Goal: Information Seeking & Learning: Learn about a topic

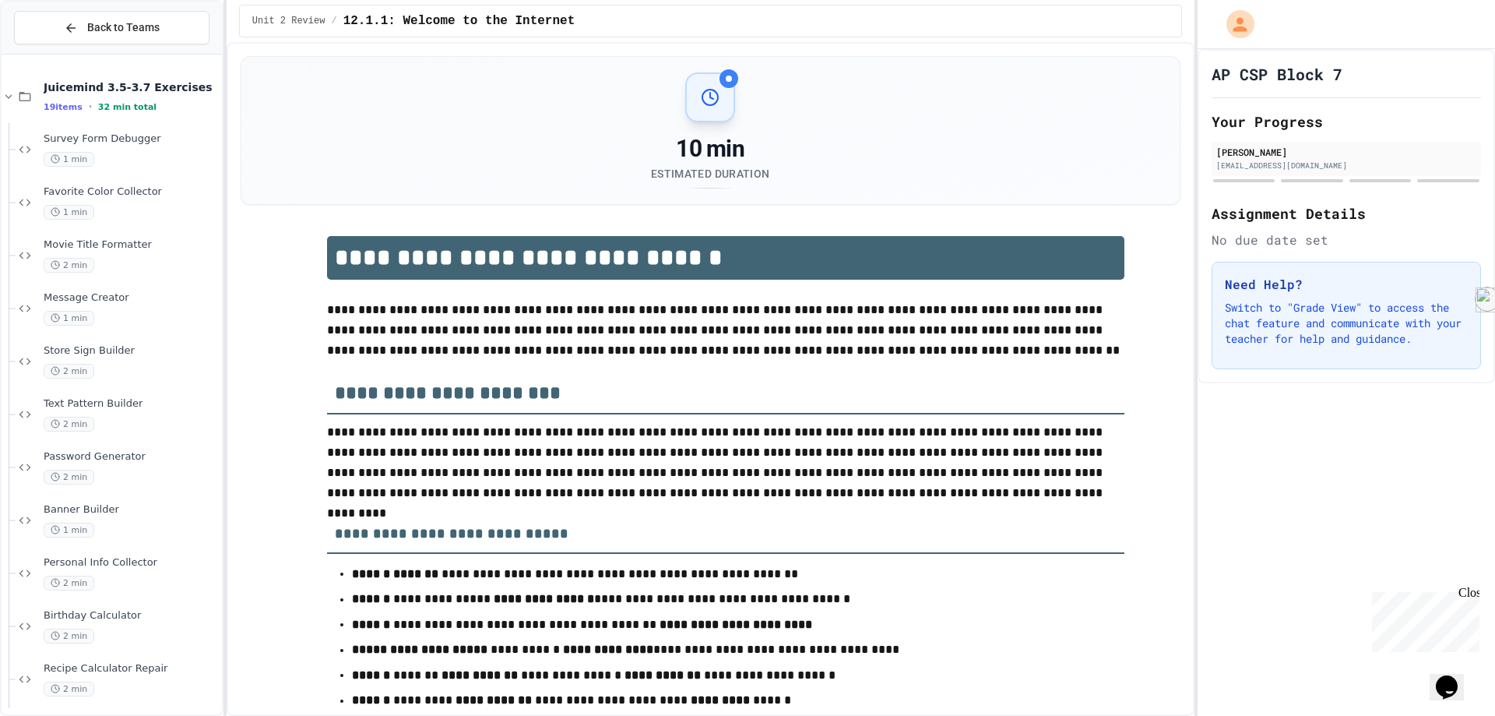
scroll to position [389, 0]
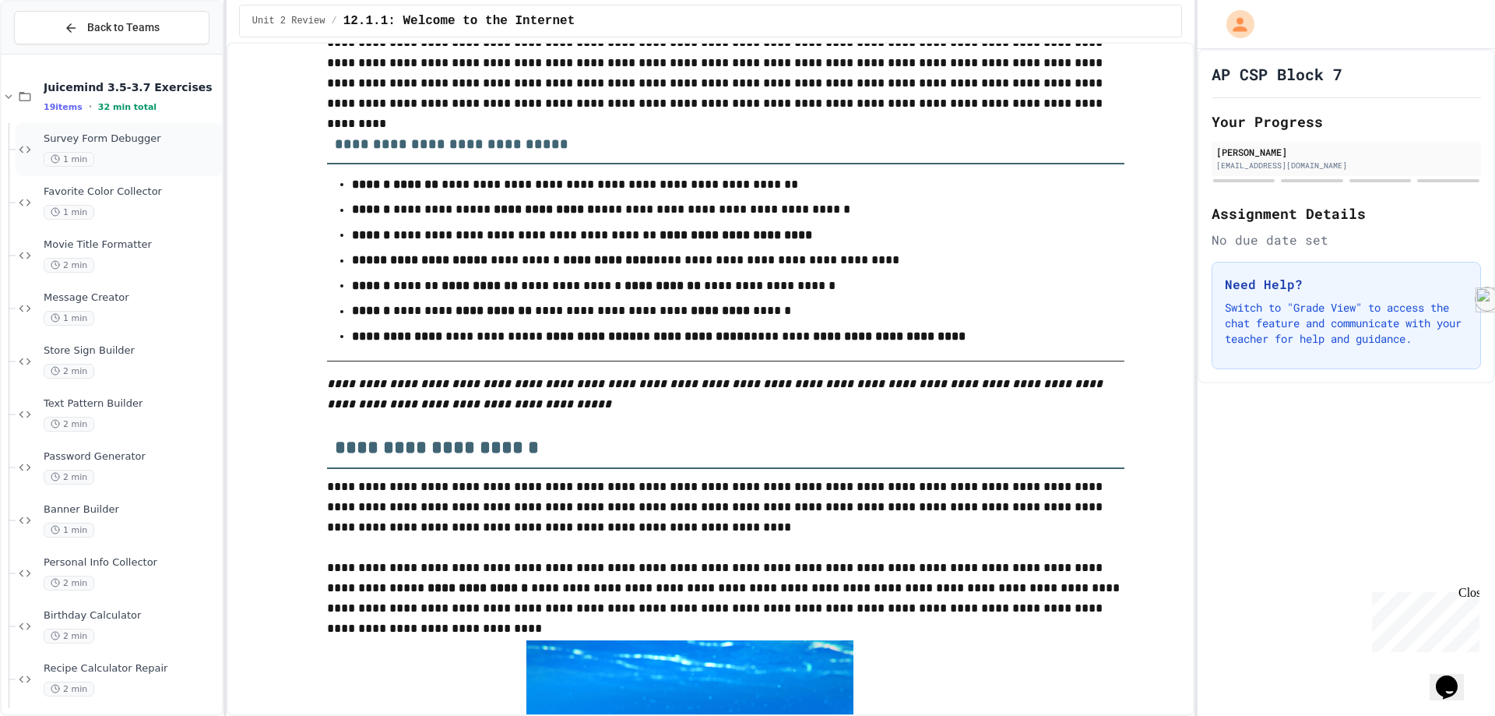
click at [117, 135] on span "Survey Form Debugger" at bounding box center [131, 138] width 175 height 13
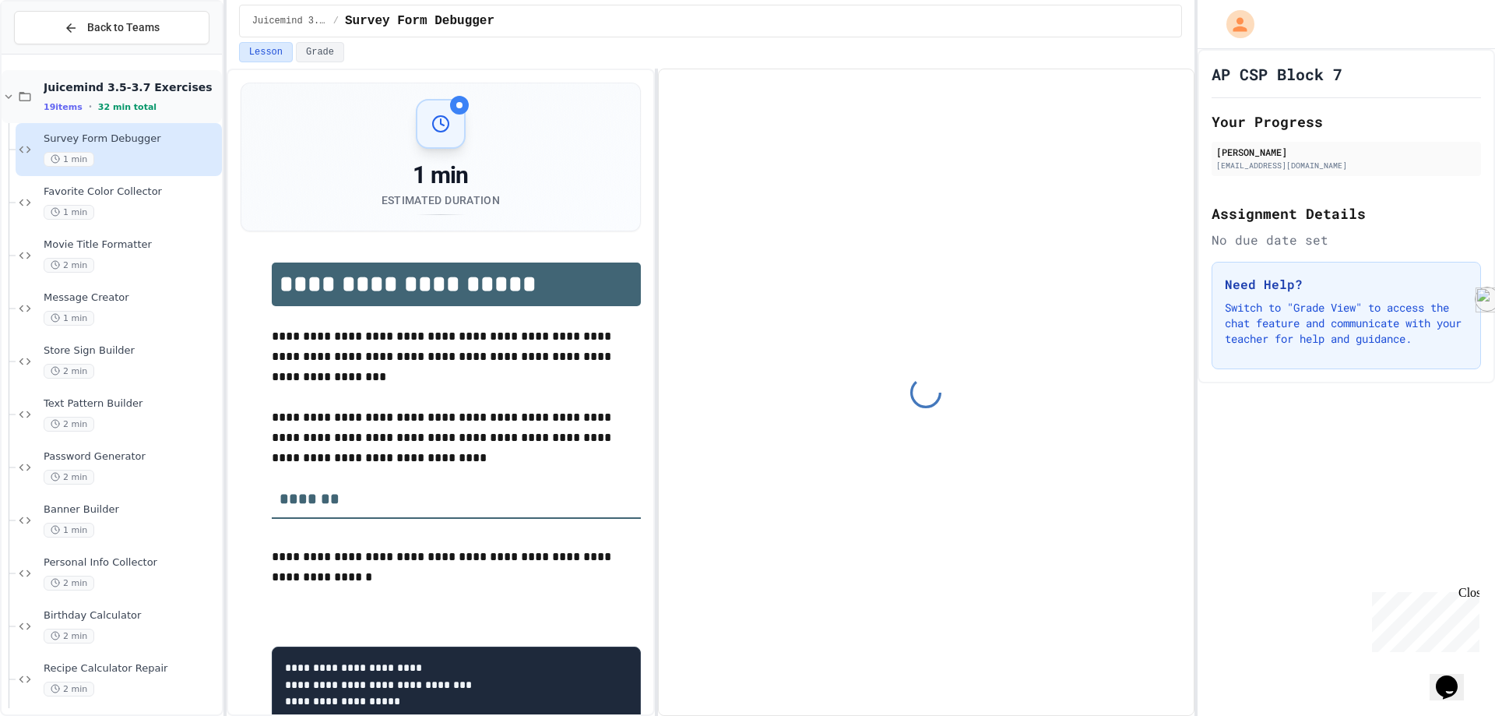
click at [98, 91] on span "Juicemind 3.5-3.7 Exercises" at bounding box center [131, 87] width 175 height 14
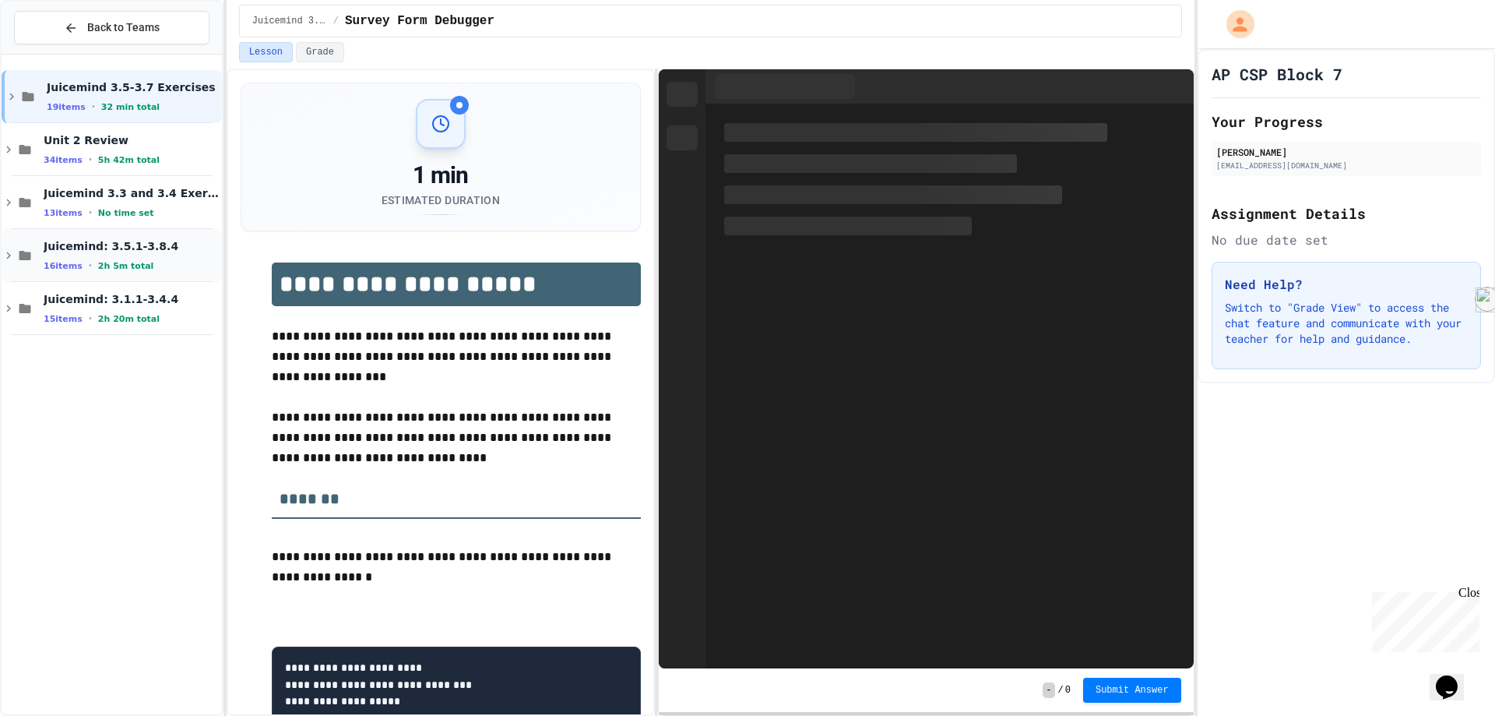
click at [107, 266] on span "2h 5m total" at bounding box center [126, 266] width 56 height 10
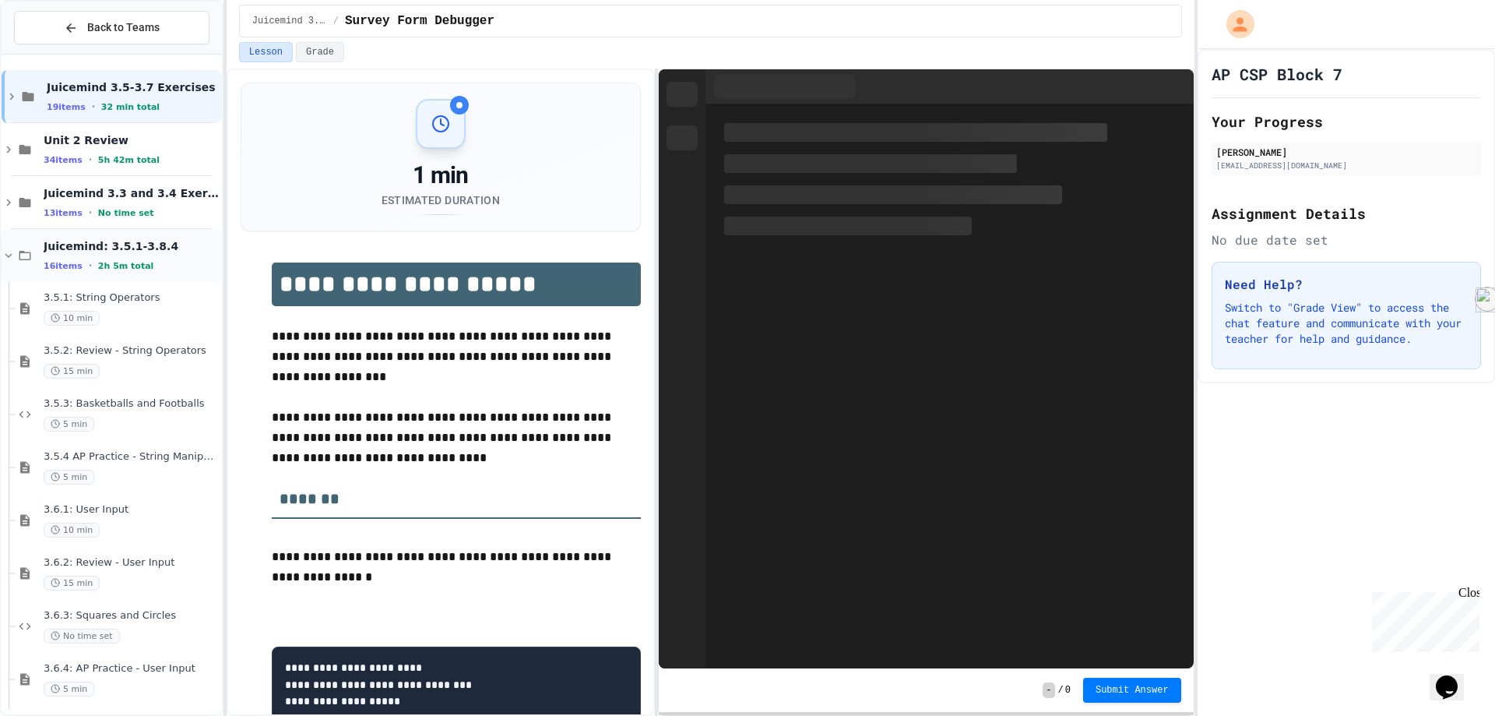
click at [109, 239] on span "Juicemind: 3.5.1-3.8.4" at bounding box center [131, 246] width 175 height 14
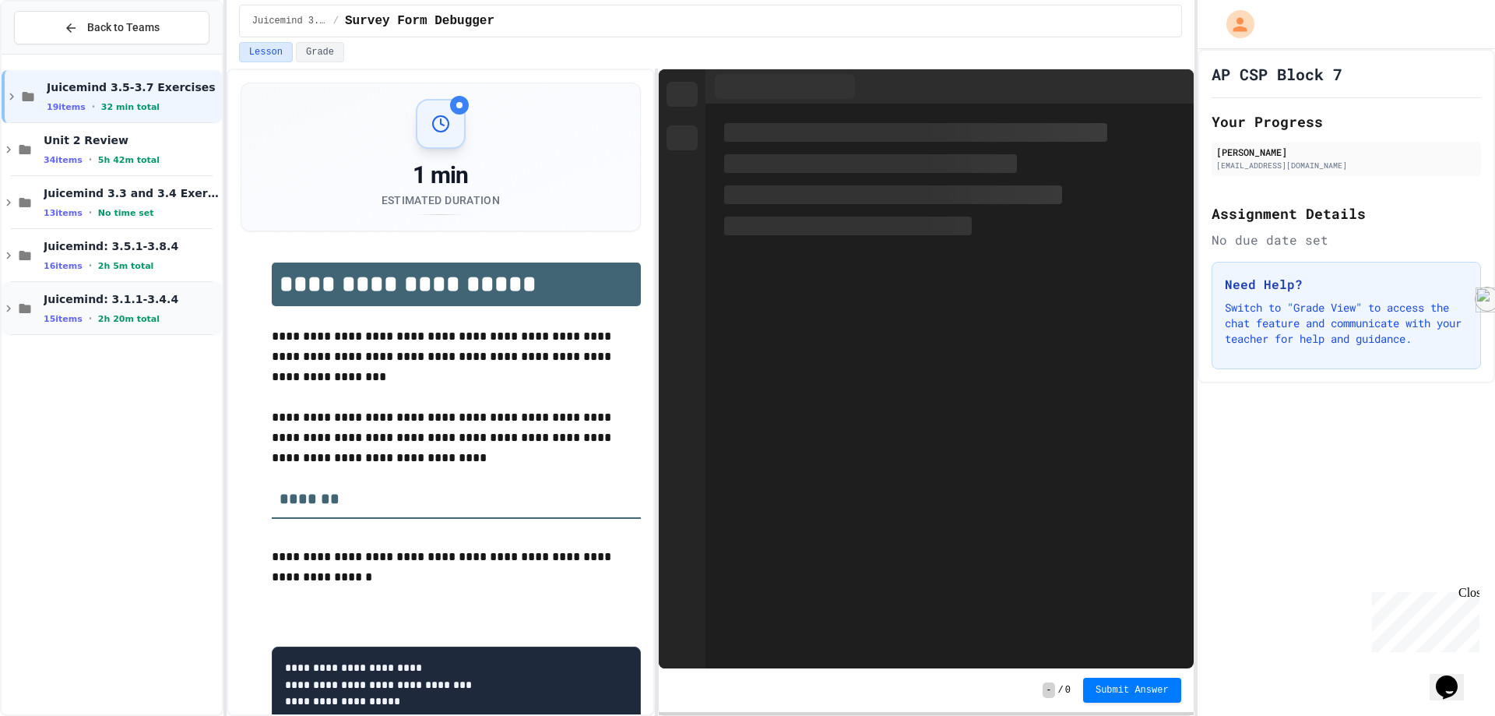
click at [138, 308] on div "Juicemind: 3.1.1-3.4.4 15 items • 2h 20m total" at bounding box center [131, 308] width 175 height 33
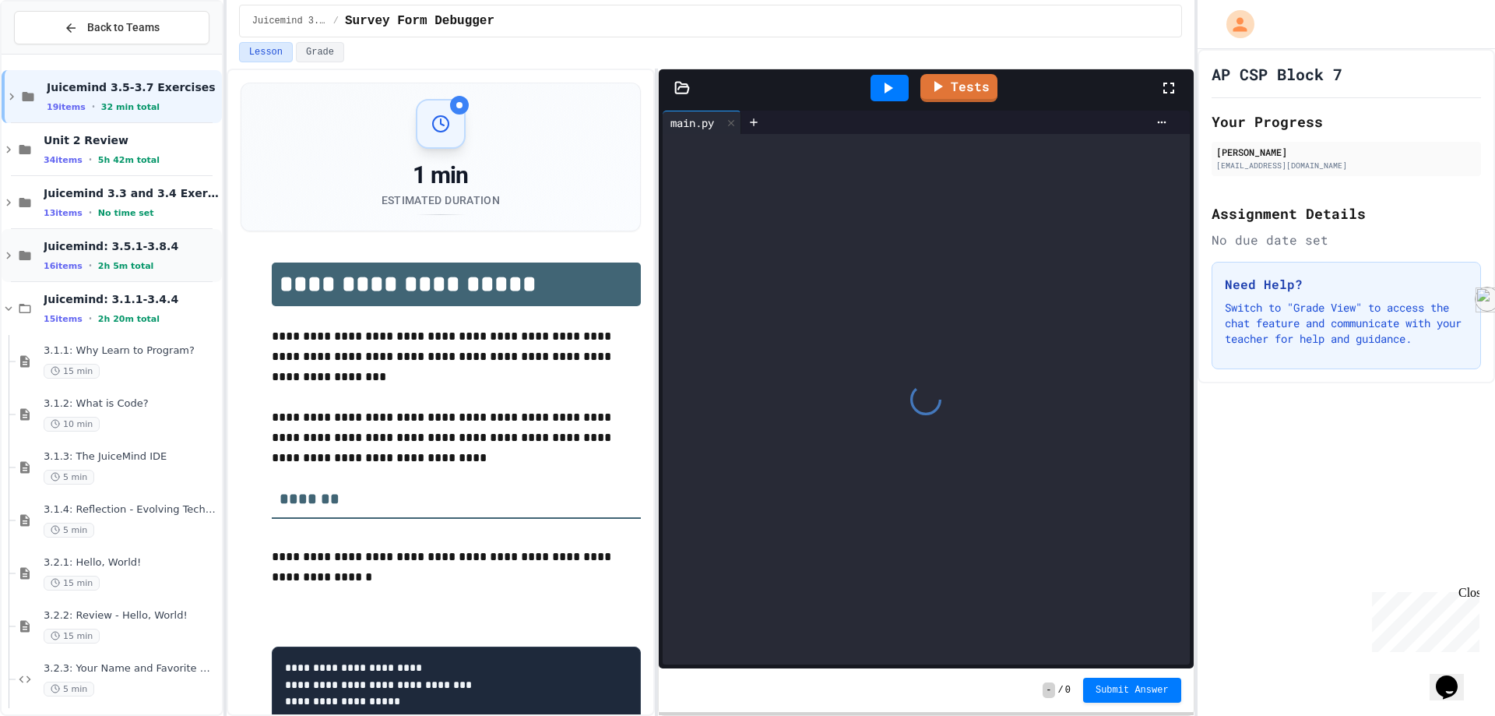
click at [130, 254] on div "Juicemind: 3.5.1-3.8.4 16 items • 2h 5m total" at bounding box center [131, 255] width 175 height 33
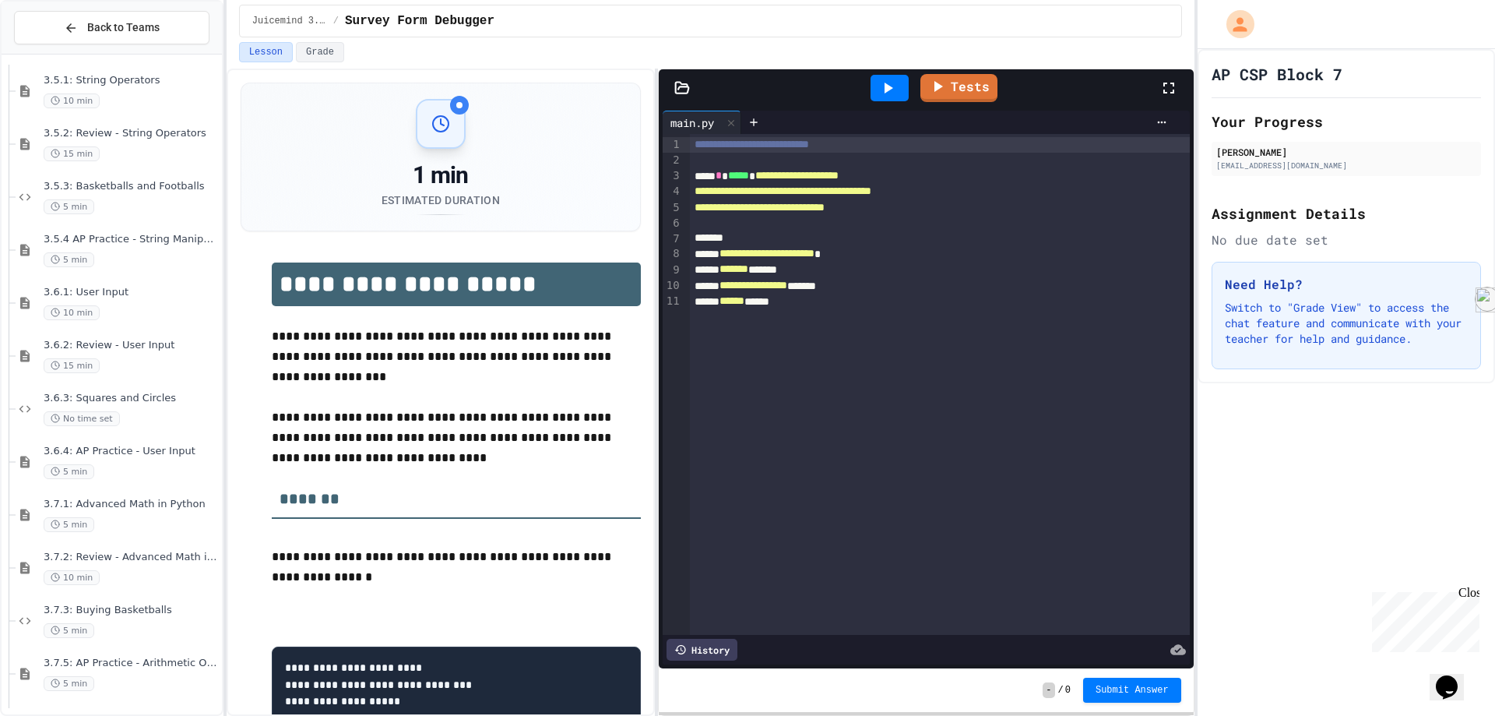
scroll to position [234, 0]
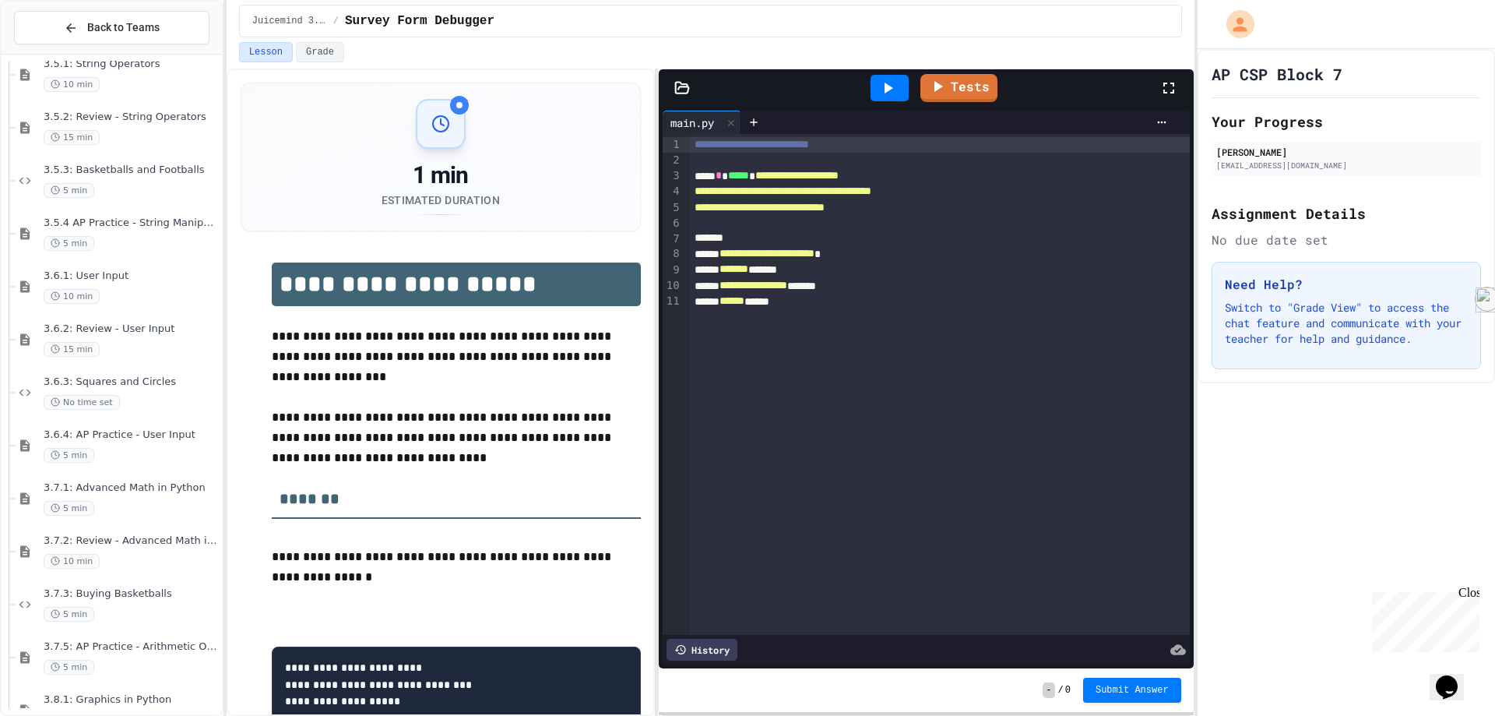
click at [139, 399] on div "No time set" at bounding box center [131, 402] width 175 height 15
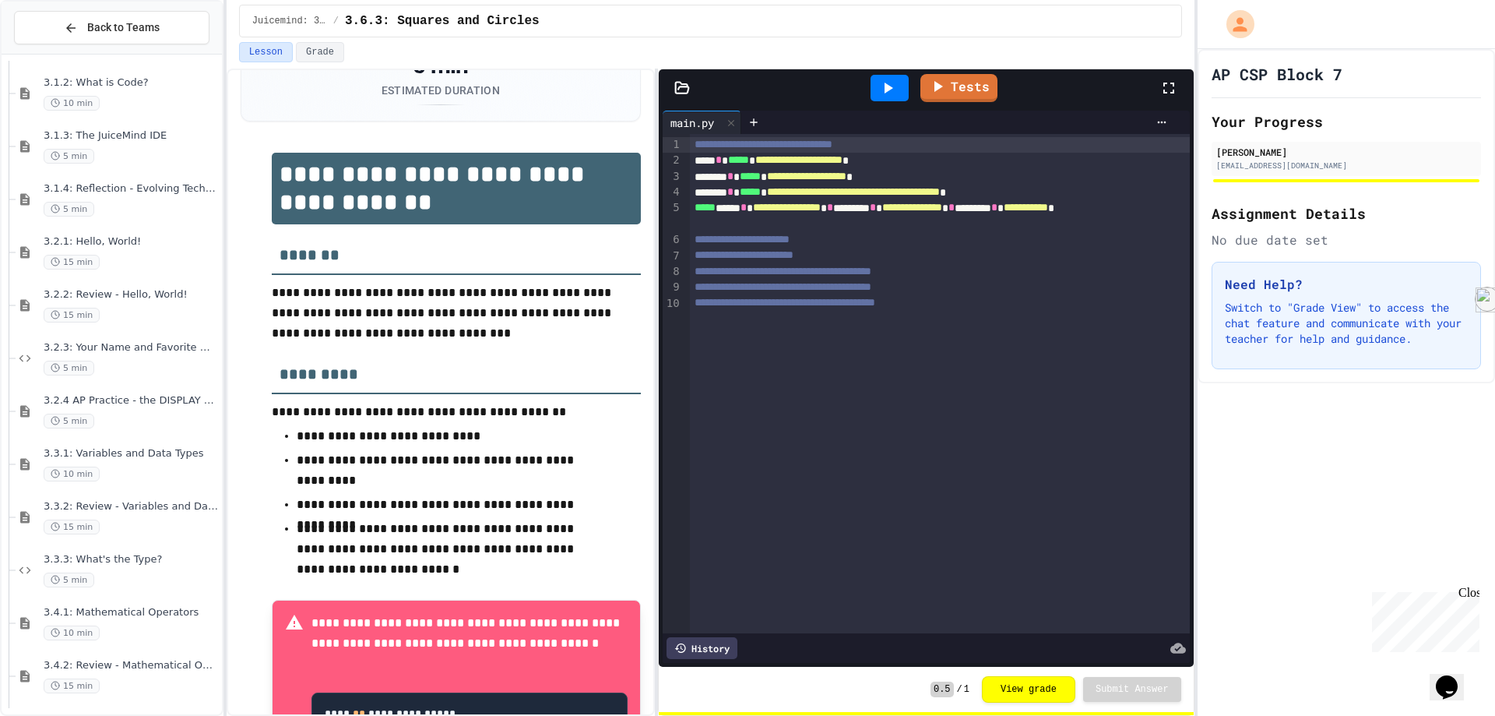
scroll to position [234, 0]
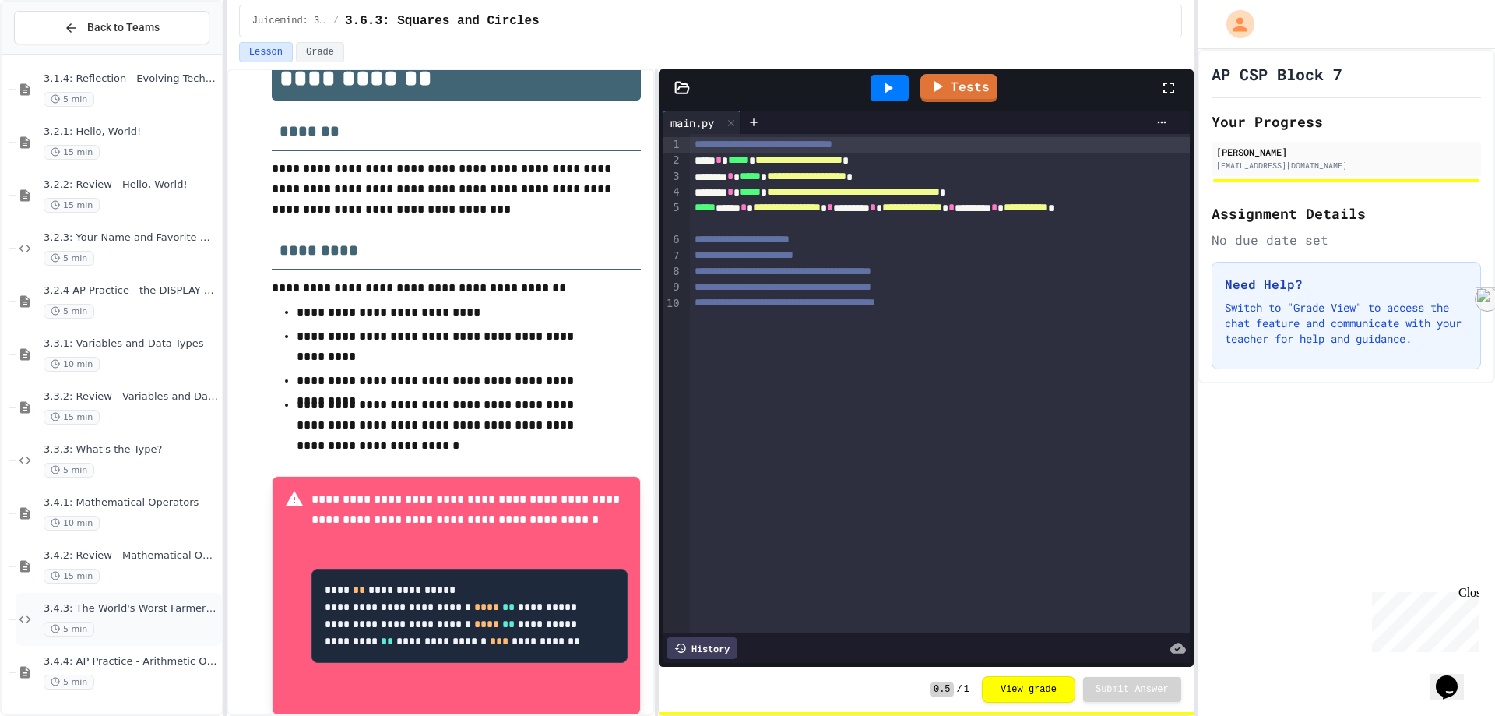
click at [153, 645] on div "3.4.3: The World's Worst Farmers Market 5 min" at bounding box center [119, 619] width 206 height 53
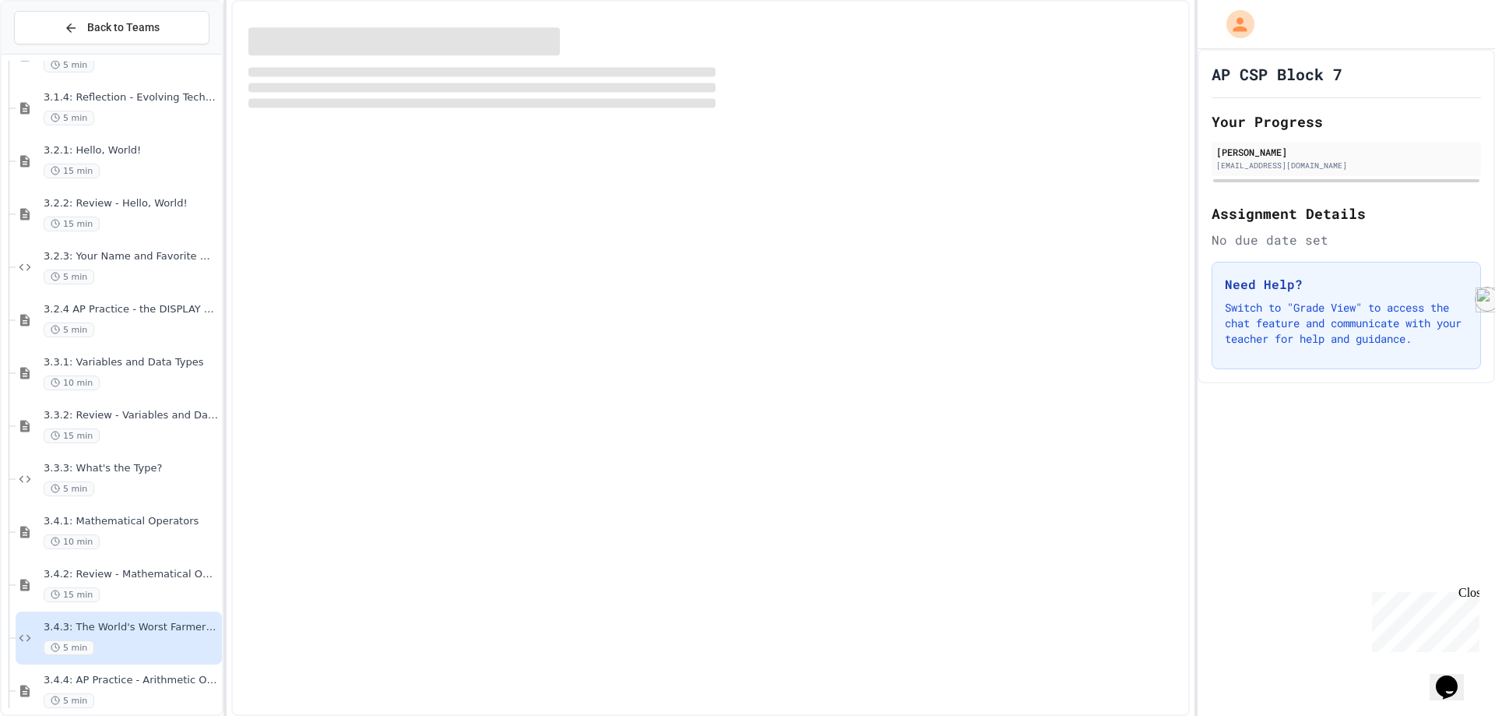
click at [152, 666] on div "3.4.4: AP Practice - Arithmetic Operators 5 min" at bounding box center [119, 690] width 206 height 53
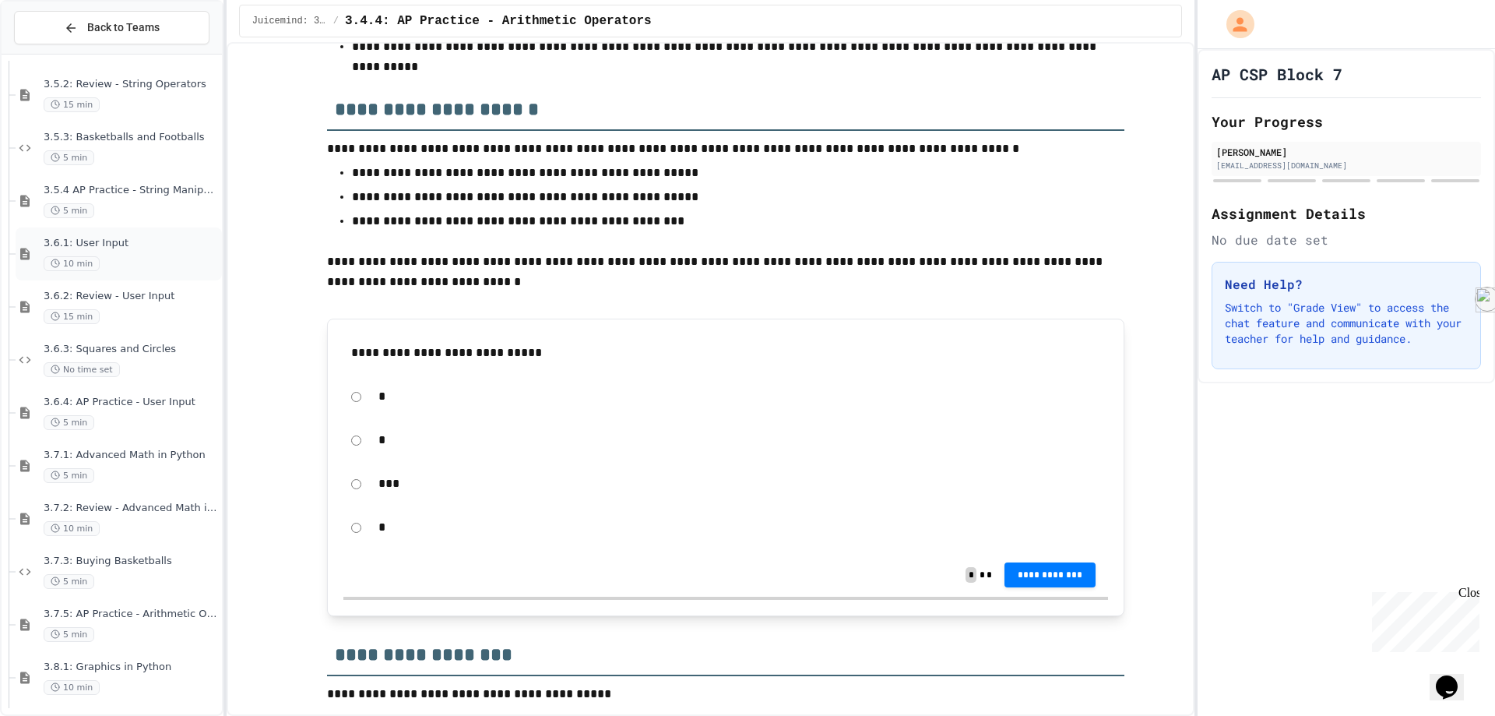
scroll to position [266, 0]
click at [149, 90] on span "3.5.2: Review - String Operators" at bounding box center [131, 85] width 175 height 13
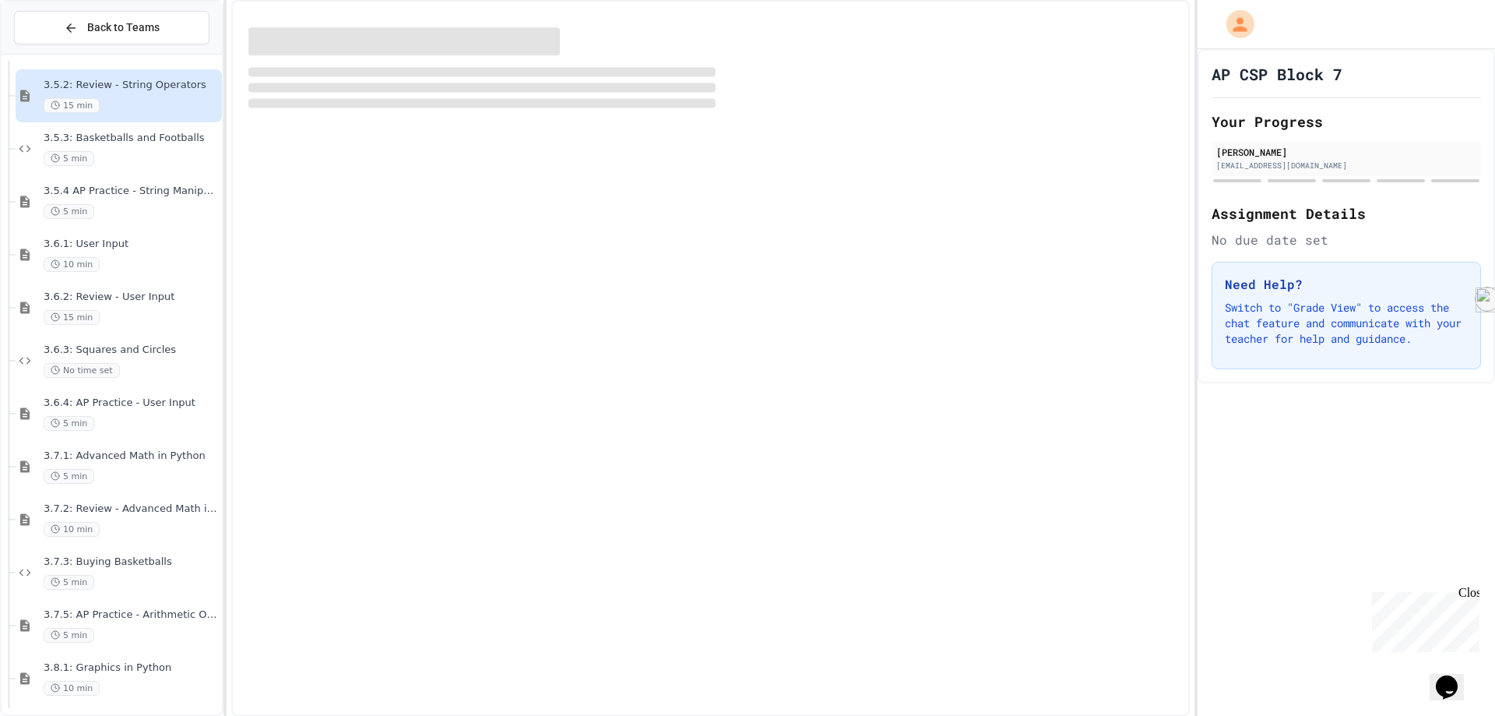
scroll to position [265, 0]
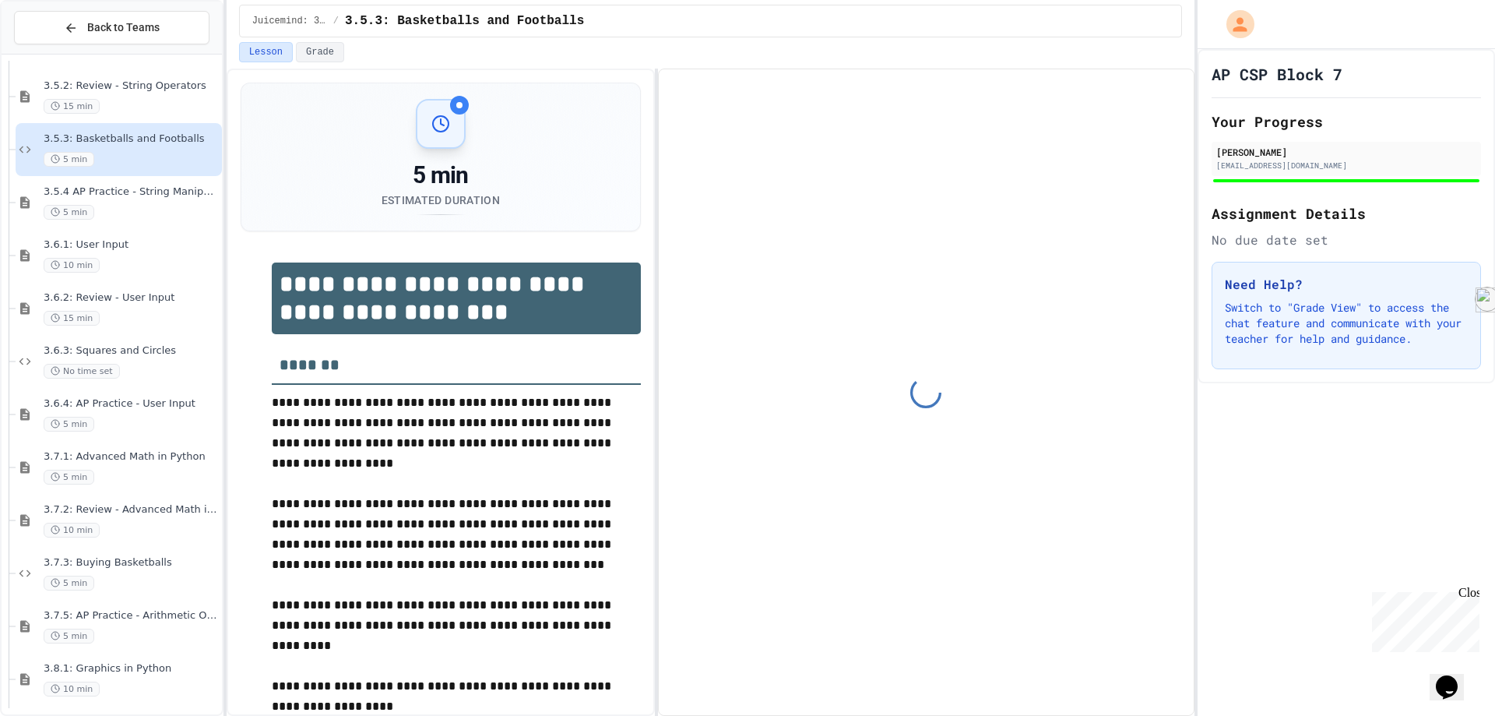
click at [153, 194] on span "3.5.4 AP Practice - String Manipulation" at bounding box center [131, 191] width 175 height 13
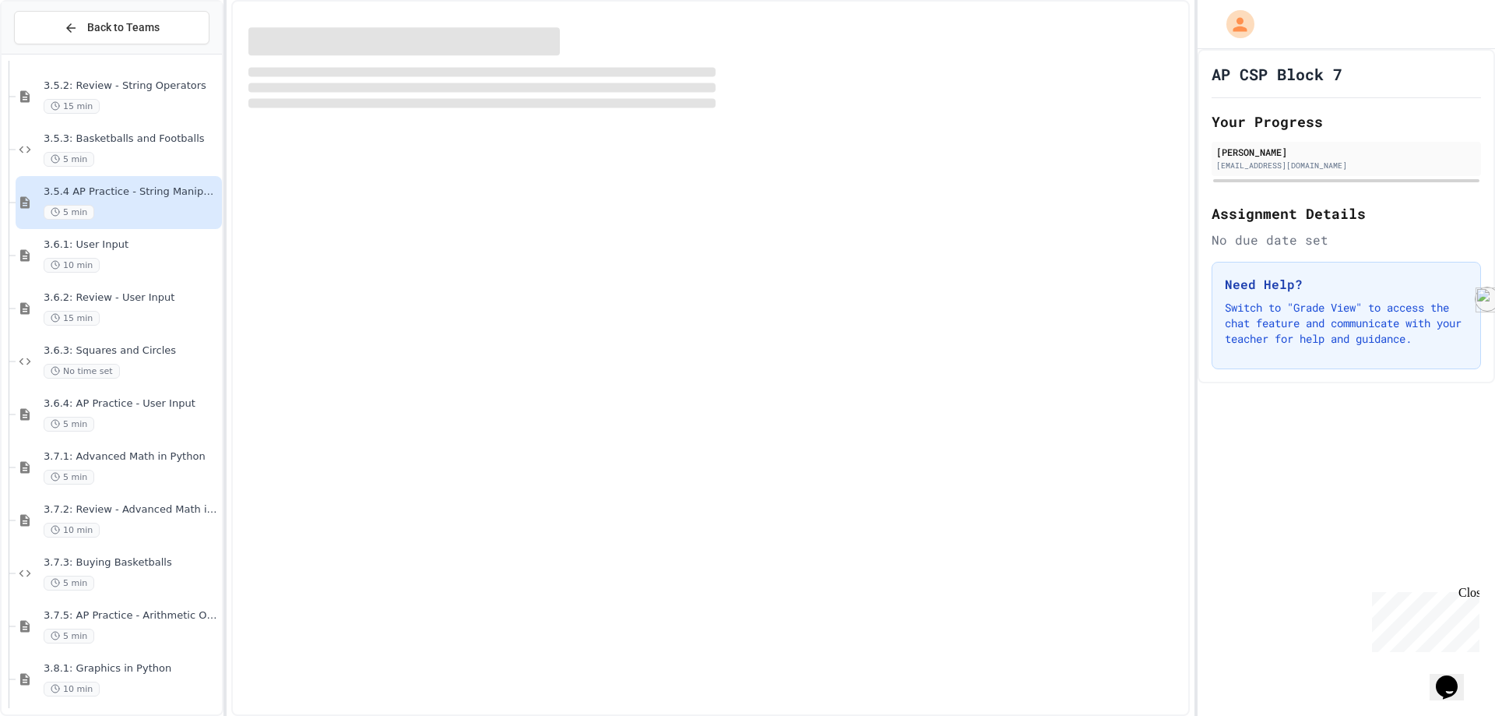
click at [127, 26] on span "Back to Teams" at bounding box center [123, 27] width 72 height 16
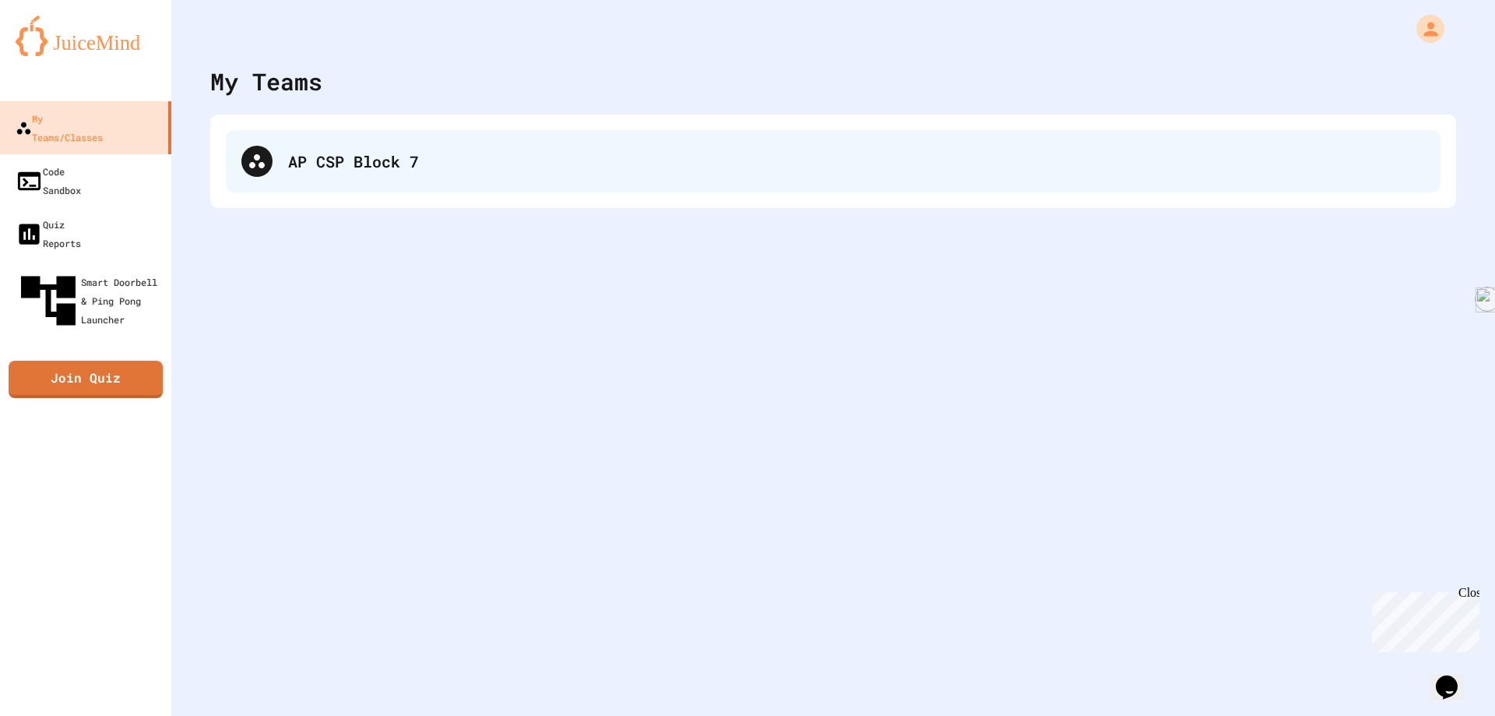
click at [350, 174] on div "AP CSP Block 7" at bounding box center [833, 161] width 1215 height 62
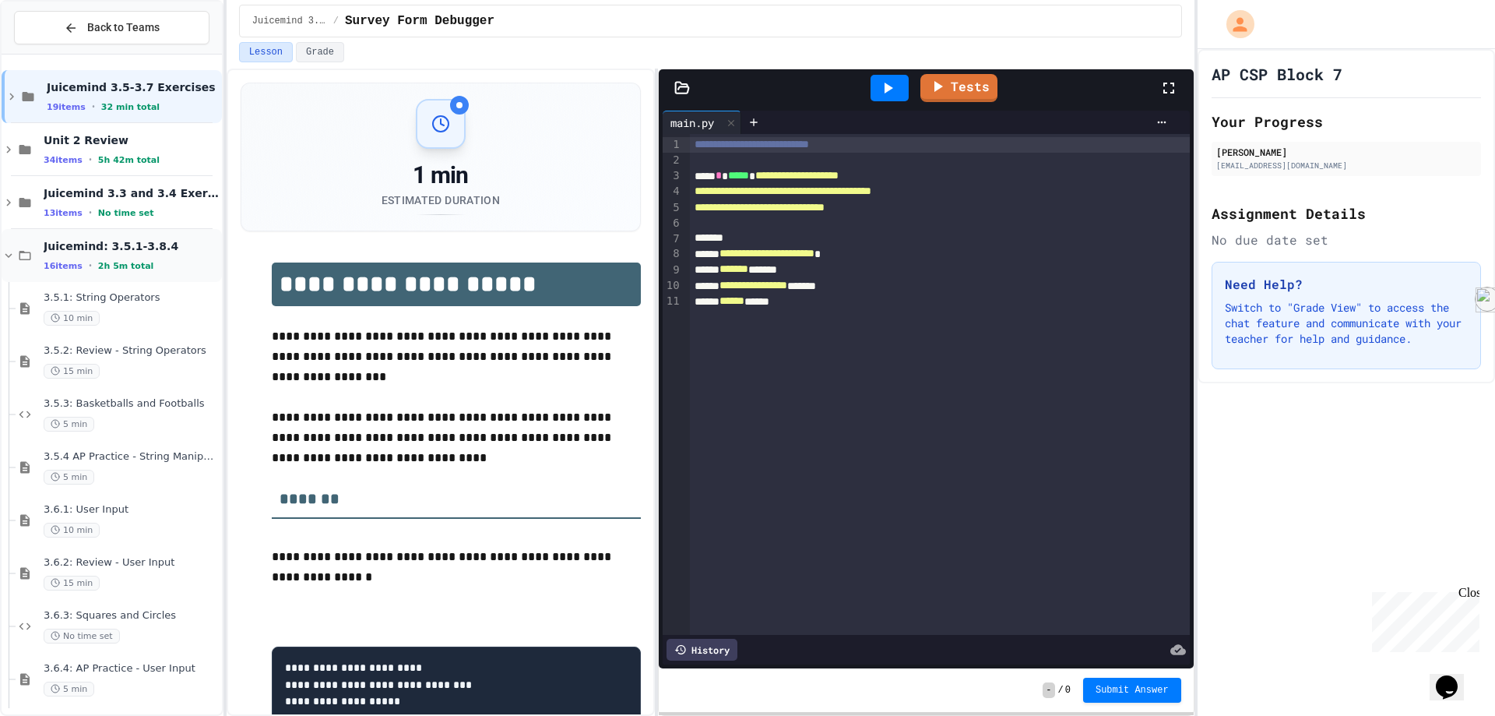
click at [9, 259] on icon at bounding box center [9, 255] width 14 height 14
click at [2, 305] on icon at bounding box center [9, 308] width 14 height 14
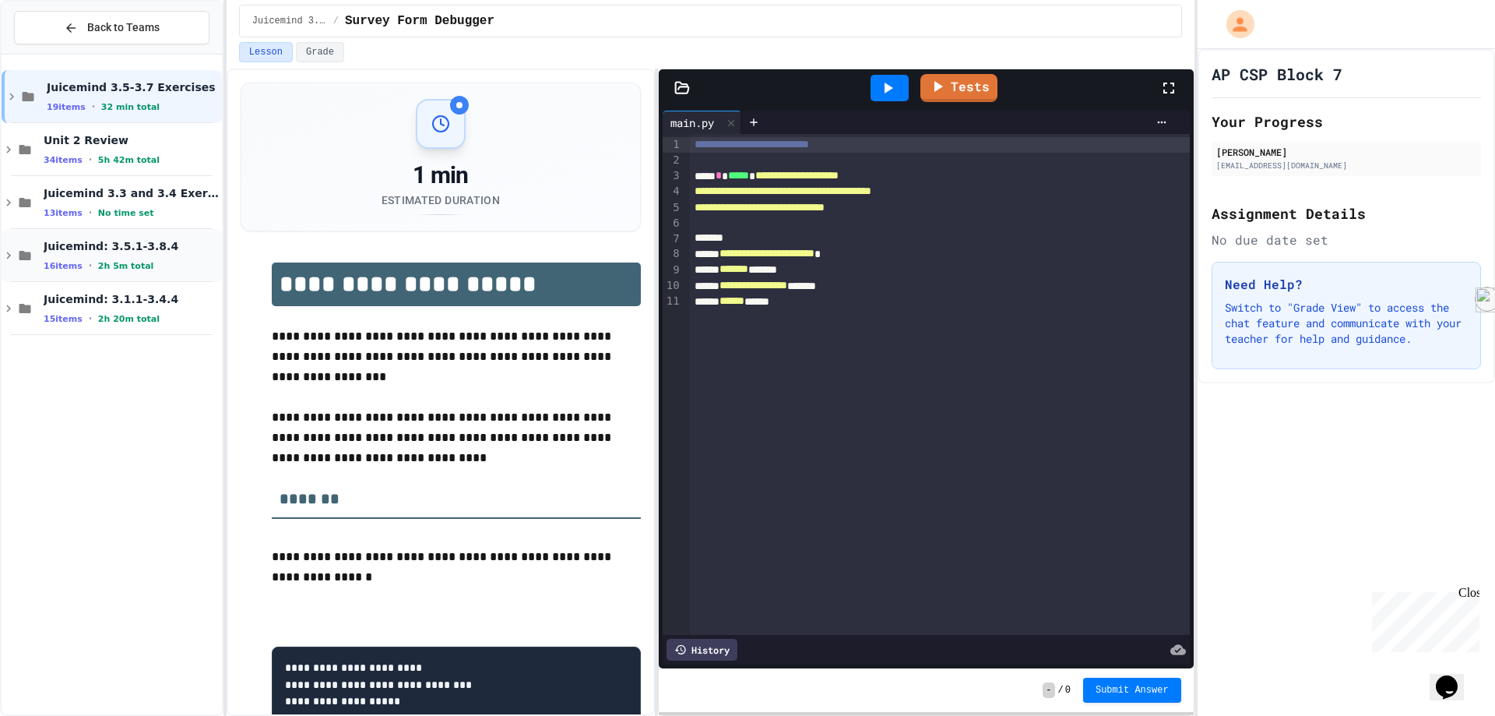
click at [109, 261] on span "2h 5m total" at bounding box center [126, 266] width 56 height 10
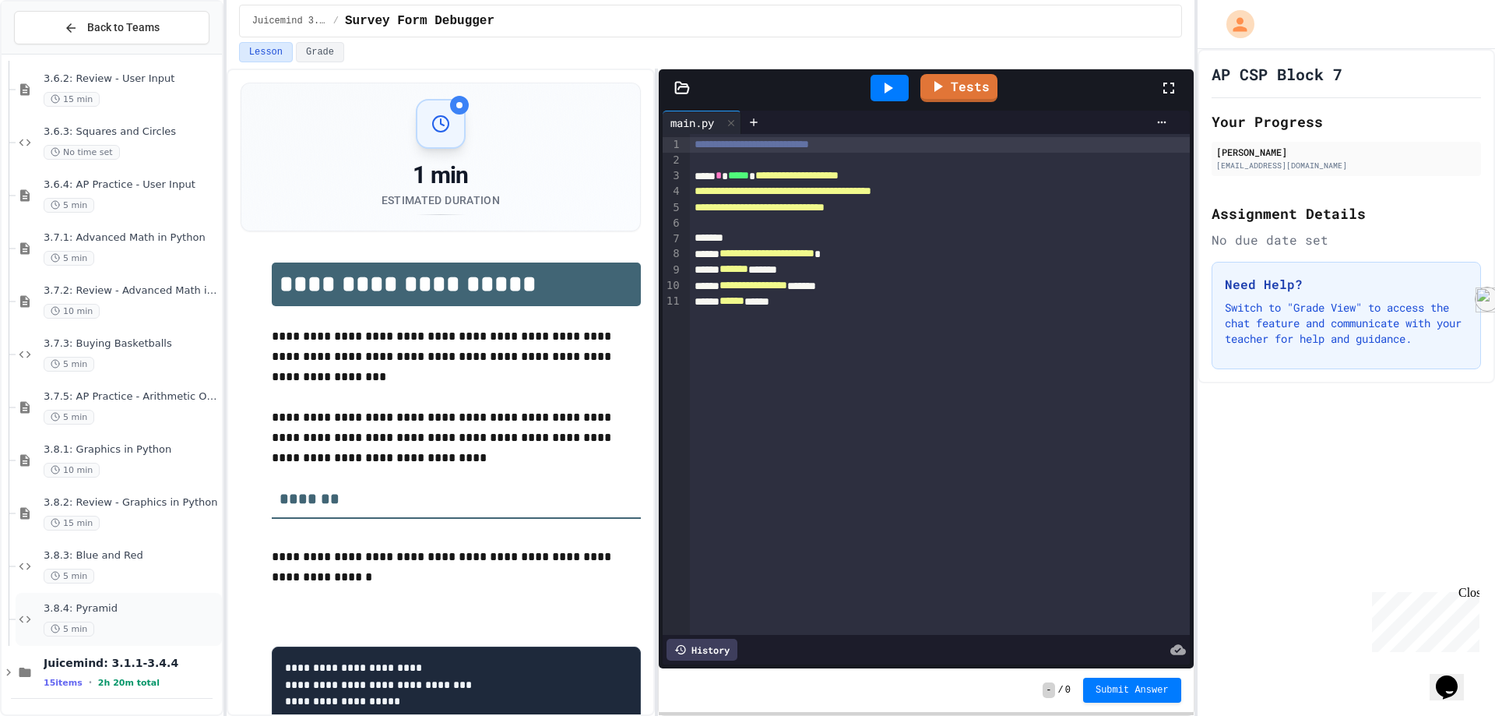
click at [141, 631] on div "5 min" at bounding box center [131, 628] width 175 height 15
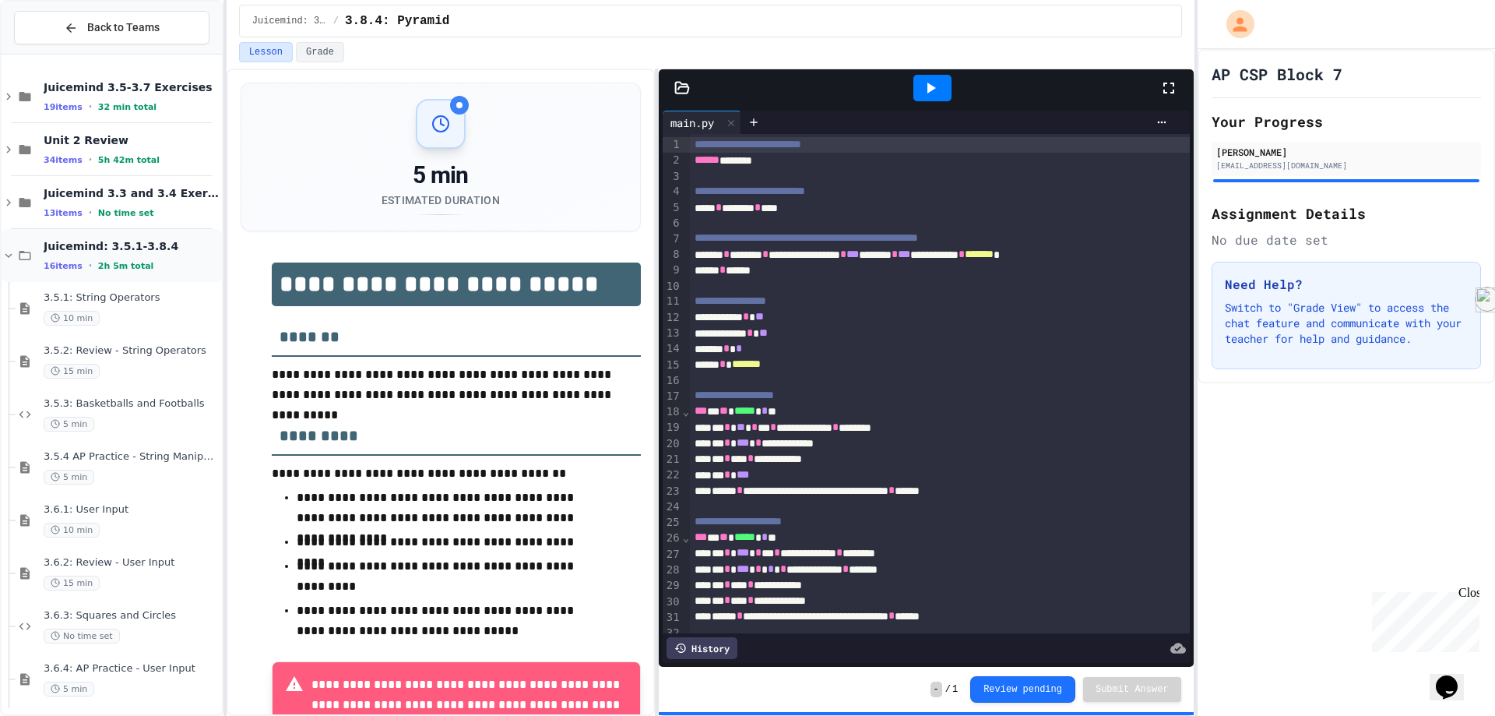
click at [13, 251] on icon at bounding box center [9, 255] width 14 height 14
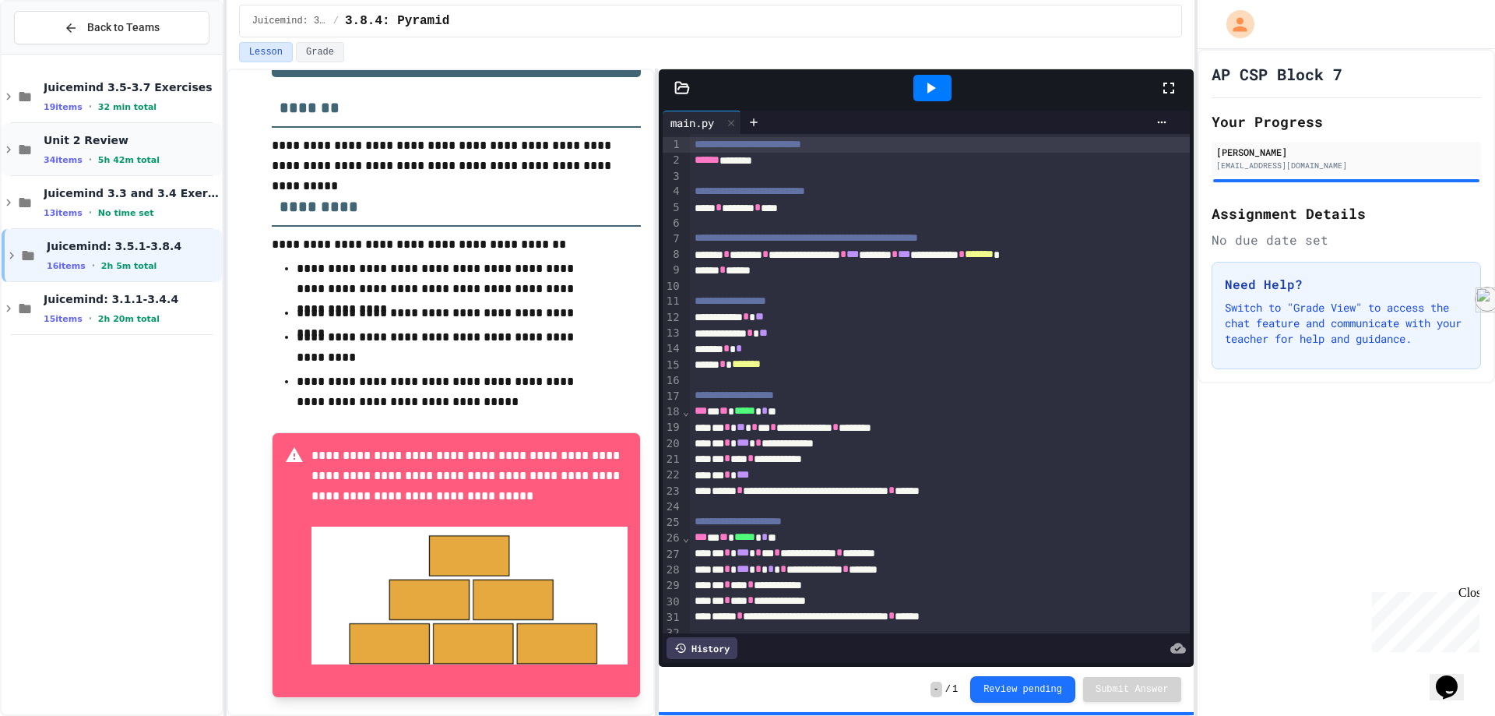
scroll to position [234, 0]
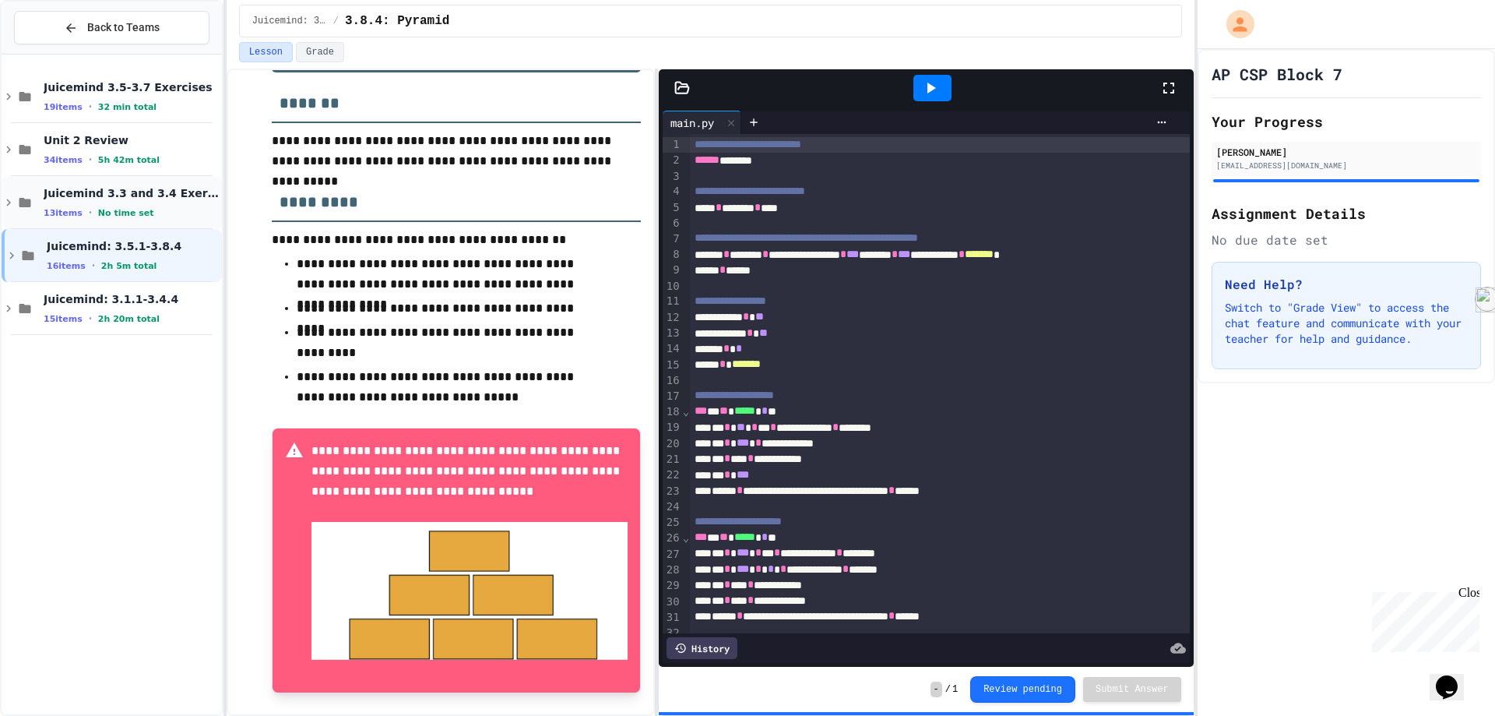
click at [89, 209] on span "•" at bounding box center [90, 212] width 3 height 12
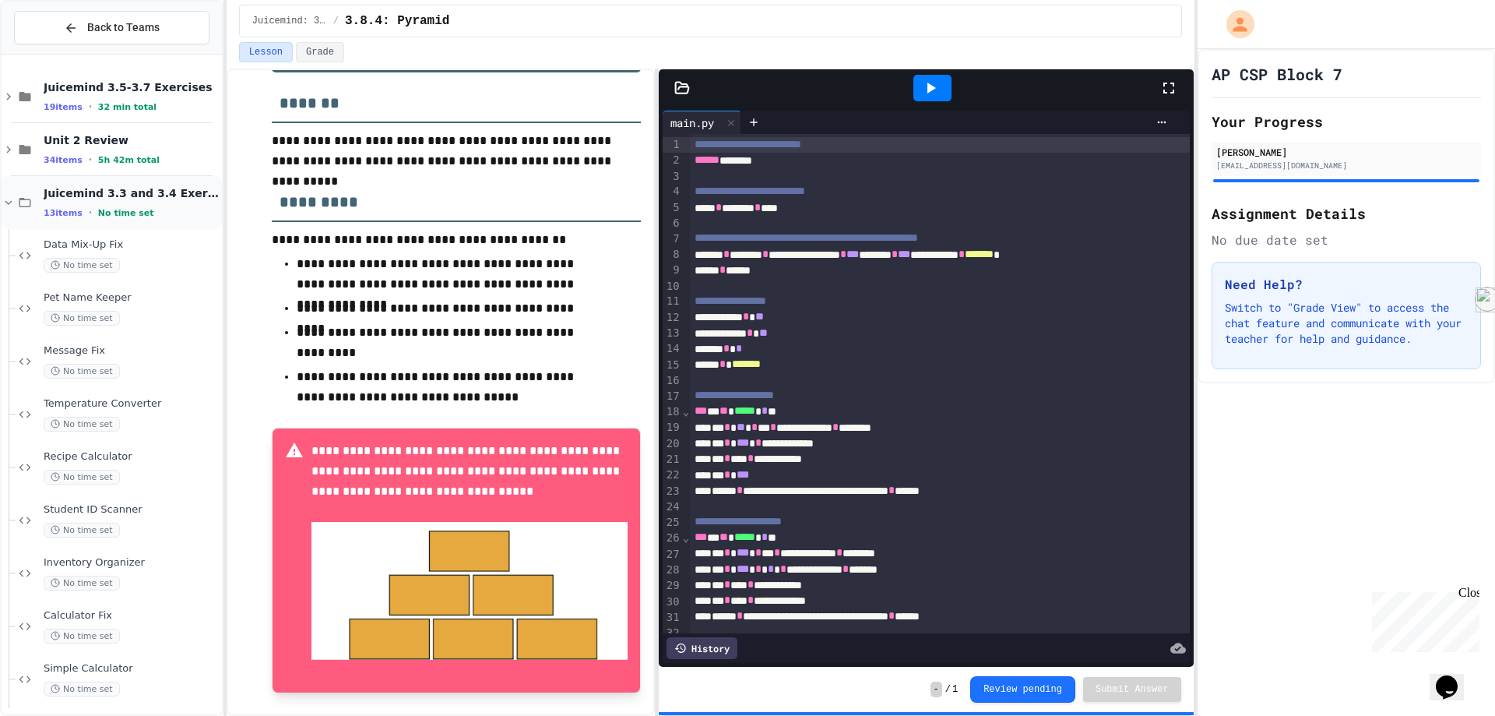
click at [93, 190] on span "Juicemind 3.3 and 3.4 Exercises" at bounding box center [131, 193] width 175 height 14
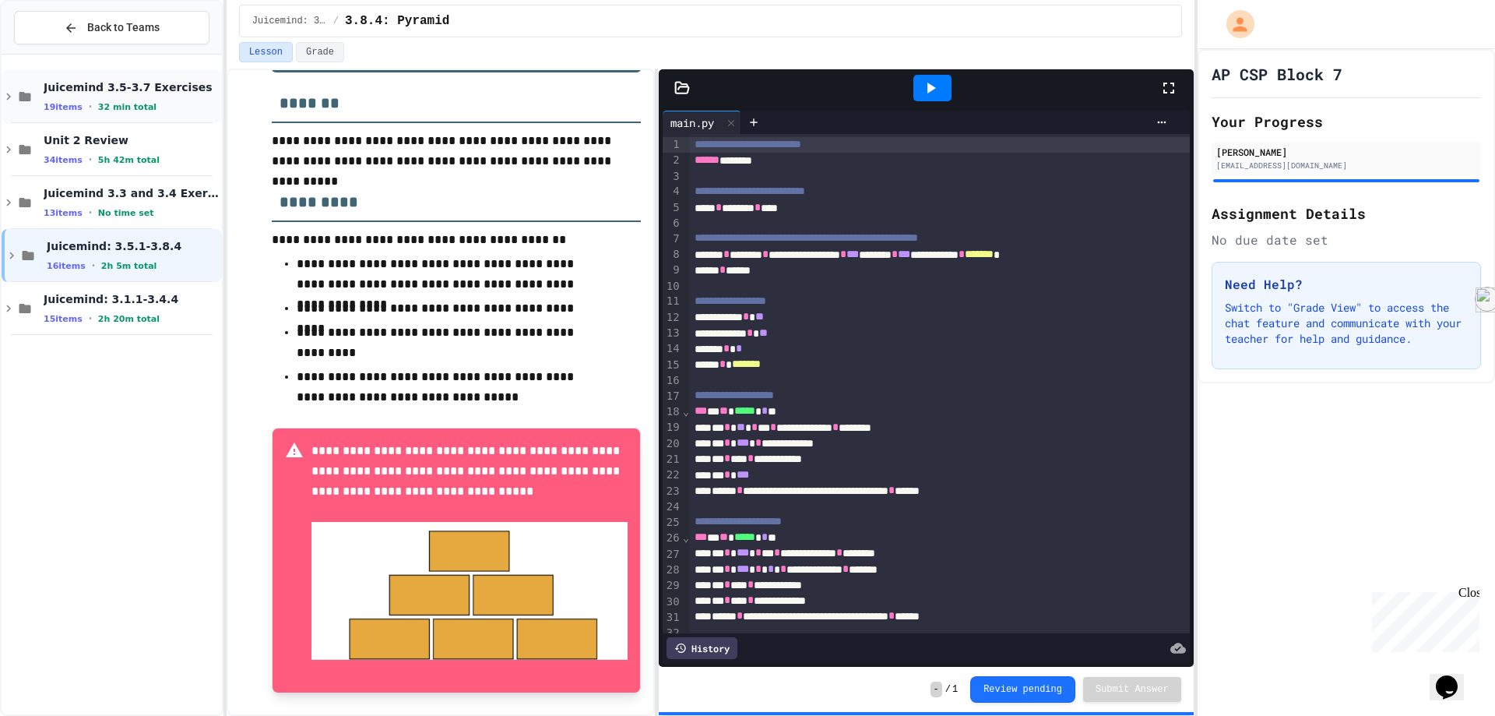
click at [119, 77] on div "Juicemind 3.5-3.7 Exercises 19 items • 32 min total" at bounding box center [112, 96] width 220 height 53
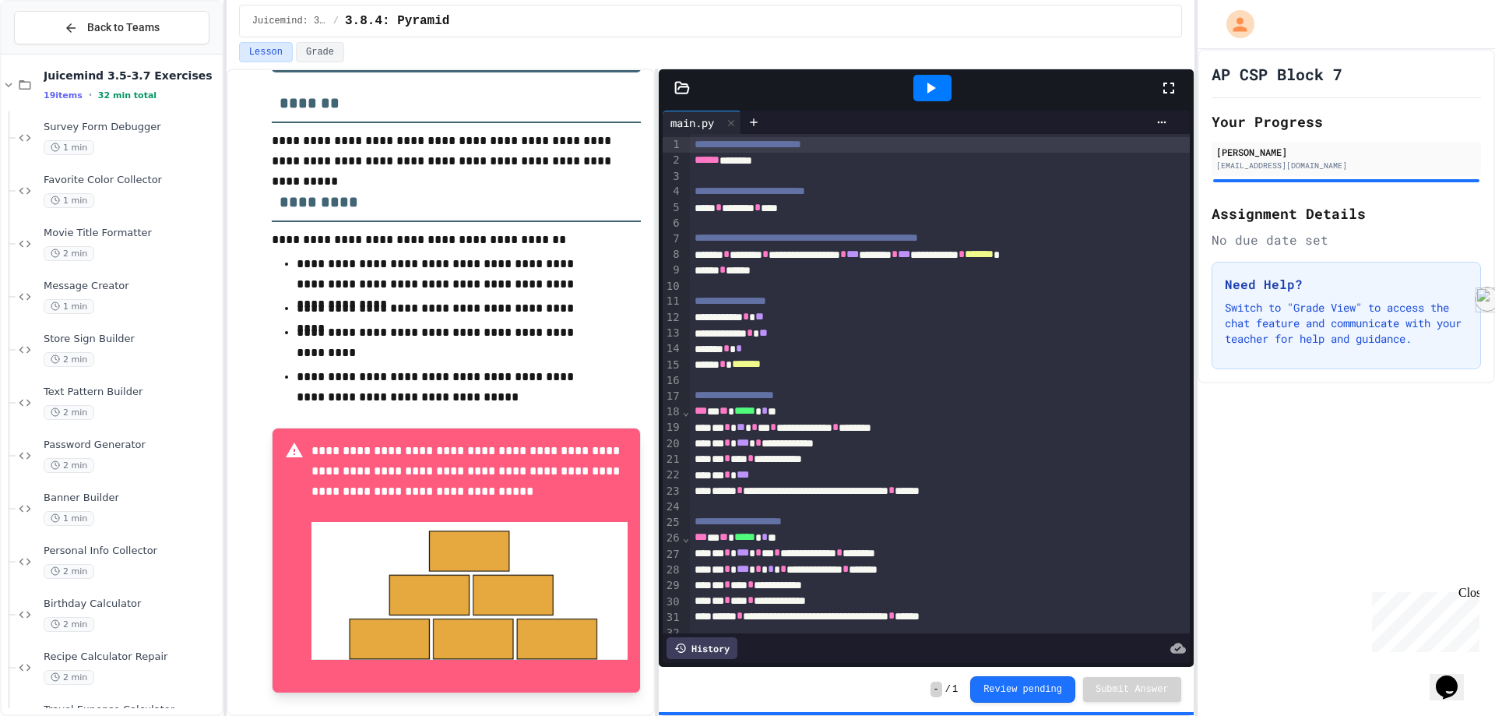
scroll to position [0, 0]
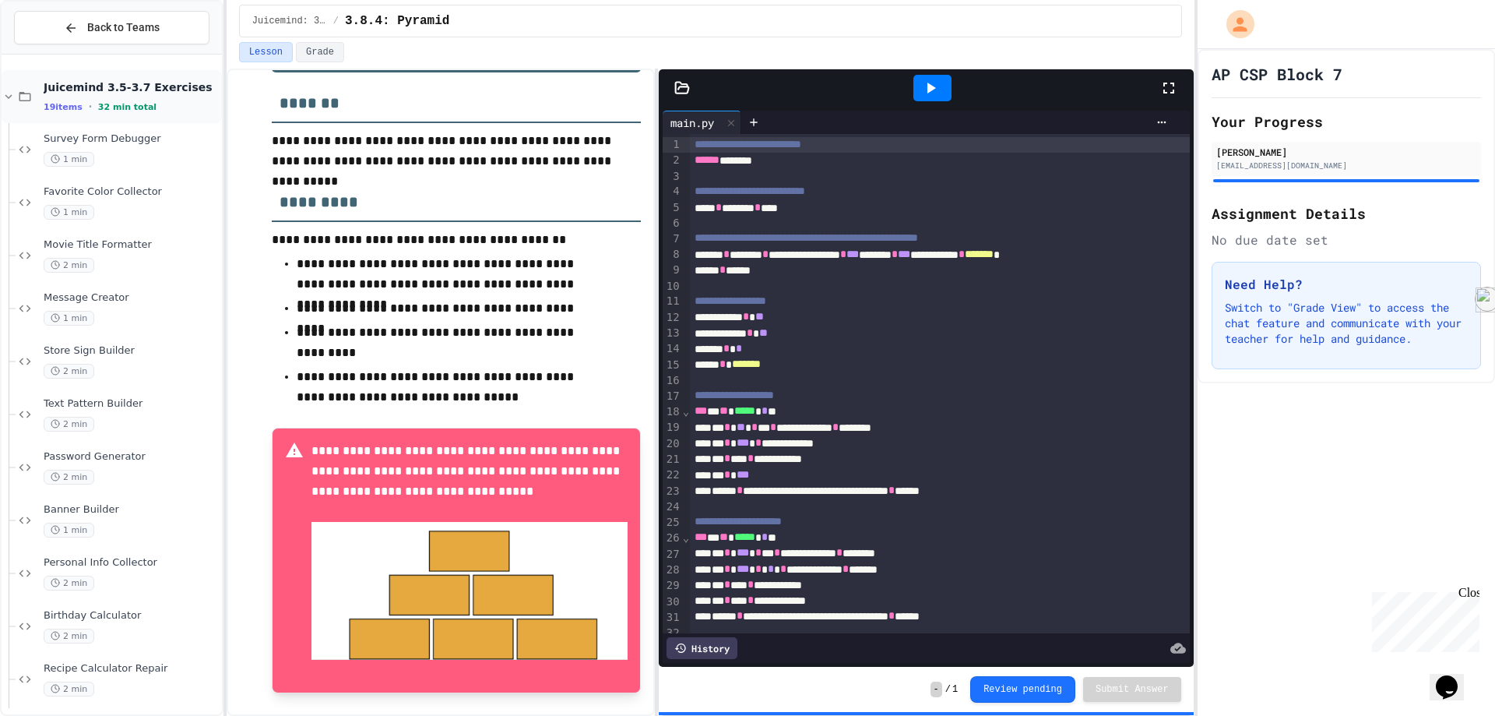
click at [104, 87] on span "Juicemind 3.5-3.7 Exercises" at bounding box center [131, 87] width 175 height 14
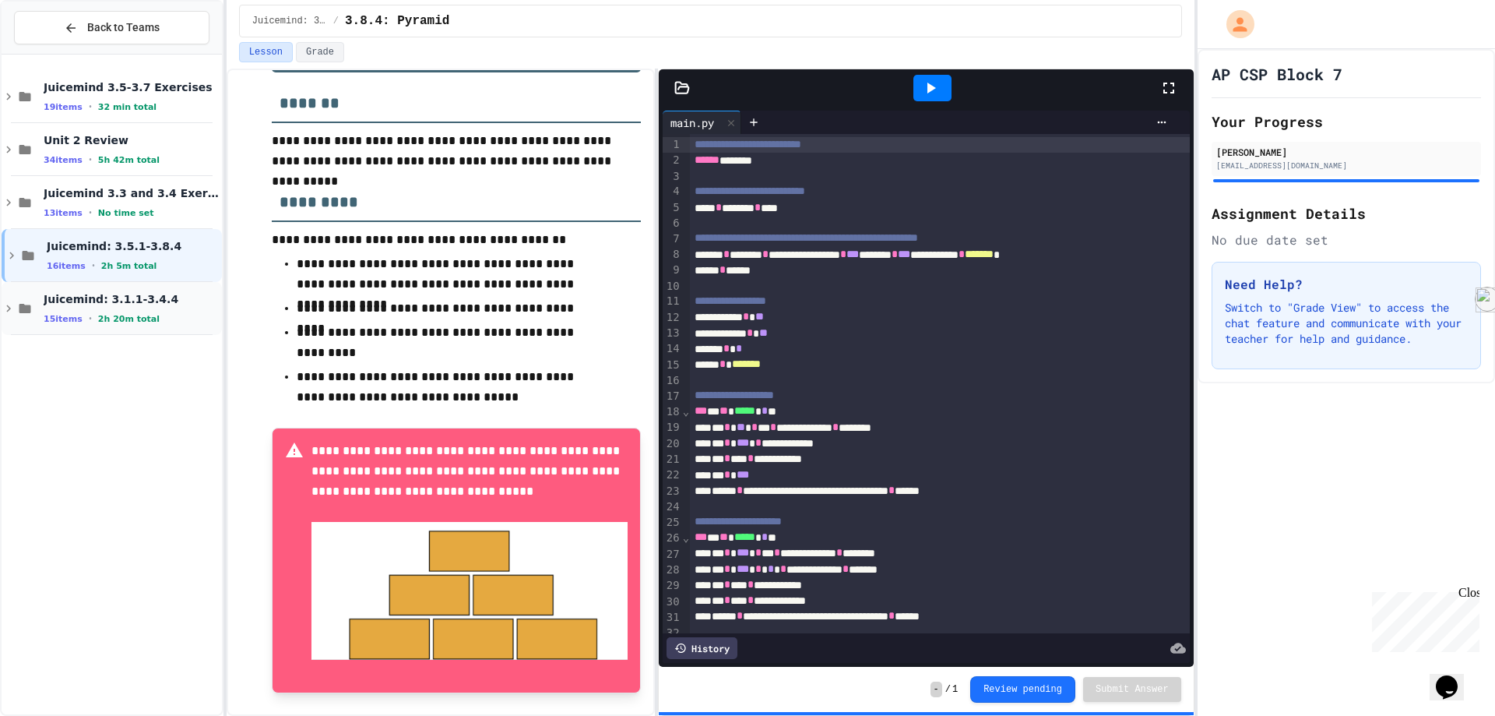
click at [71, 311] on div "Juicemind: 3.1.1-3.4.4 15 items • 2h 20m total" at bounding box center [131, 308] width 175 height 33
